Goal: Communication & Community: Answer question/provide support

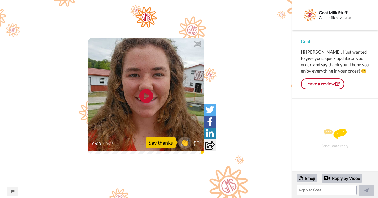
click at [146, 99] on icon at bounding box center [147, 96] width 14 height 14
click at [197, 142] on img at bounding box center [197, 144] width 6 height 6
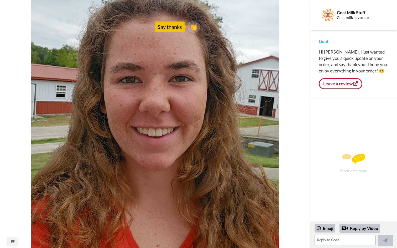
click at [144, 198] on video at bounding box center [155, 124] width 311 height 248
drag, startPoint x: 162, startPoint y: 228, endPoint x: 149, endPoint y: 230, distance: 13.9
click at [149, 198] on video at bounding box center [155, 124] width 311 height 248
drag, startPoint x: 149, startPoint y: 230, endPoint x: 173, endPoint y: 229, distance: 24.2
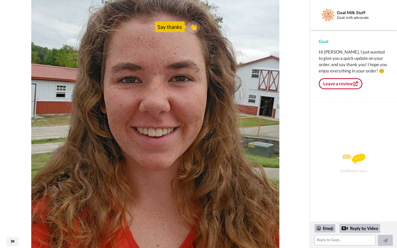
click at [173, 198] on video at bounding box center [155, 124] width 311 height 248
click at [197, 198] on video at bounding box center [155, 124] width 311 height 248
click at [212, 198] on video at bounding box center [155, 124] width 311 height 248
click at [235, 198] on video at bounding box center [155, 124] width 311 height 248
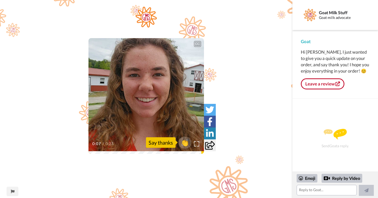
click at [167, 141] on div "Say thanks" at bounding box center [161, 142] width 30 height 11
click at [197, 144] on img at bounding box center [197, 144] width 6 height 6
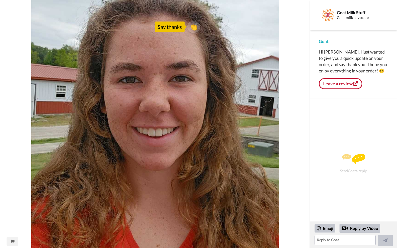
click at [245, 198] on video at bounding box center [155, 124] width 311 height 248
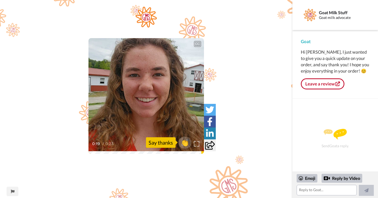
click at [196, 143] on img at bounding box center [197, 144] width 6 height 6
click at [164, 147] on div "Say thanks" at bounding box center [161, 142] width 30 height 11
click at [163, 145] on div "Say thanks" at bounding box center [161, 142] width 30 height 11
click at [307, 191] on textarea at bounding box center [327, 190] width 60 height 11
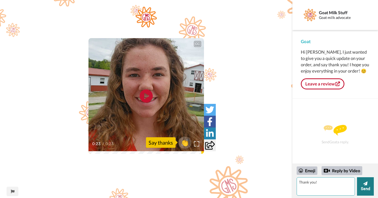
type textarea "Thank you!"
click at [366, 193] on button "Send" at bounding box center [365, 186] width 17 height 18
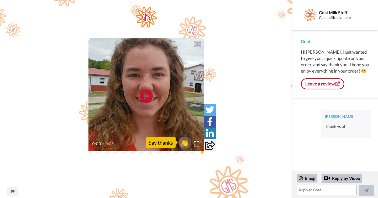
click at [172, 113] on video at bounding box center [147, 96] width 116 height 116
click at [149, 94] on icon at bounding box center [147, 96] width 14 height 14
